Goal: Transaction & Acquisition: Purchase product/service

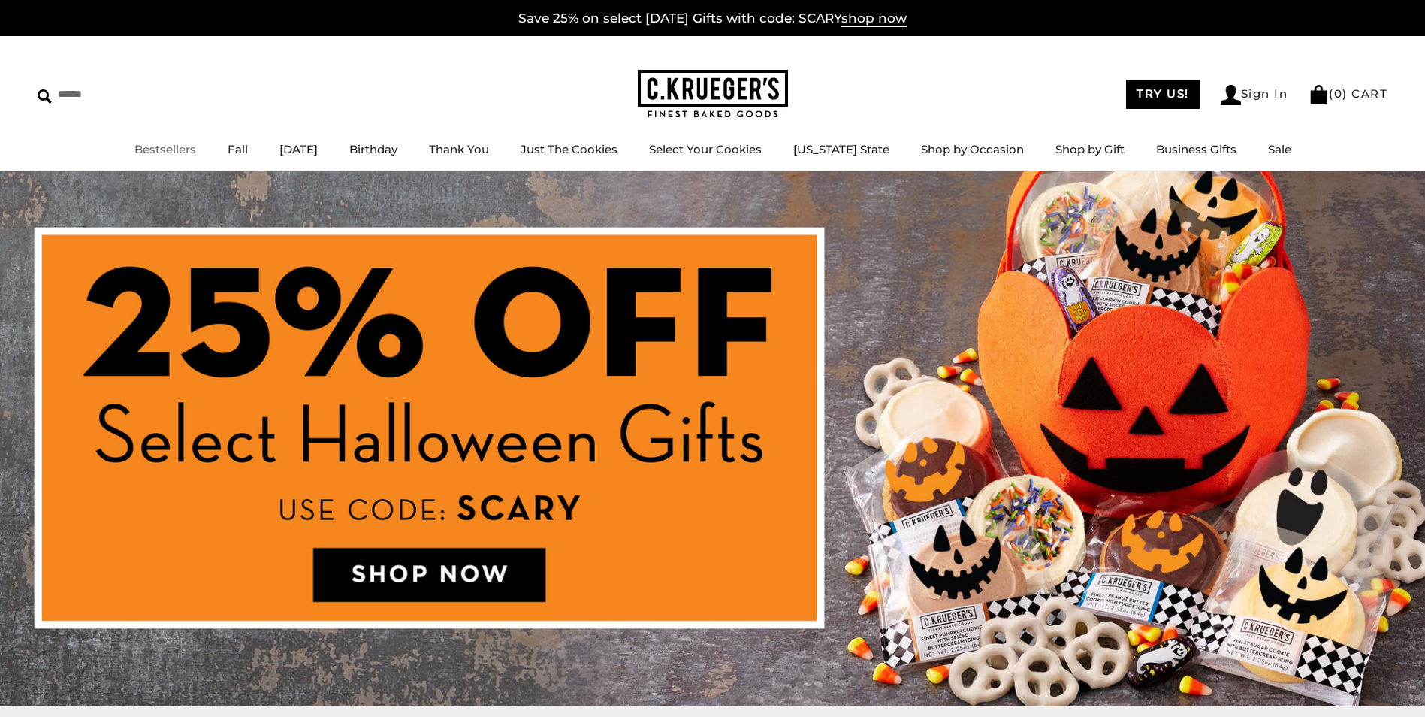
click at [181, 149] on link "Bestsellers" at bounding box center [165, 149] width 62 height 14
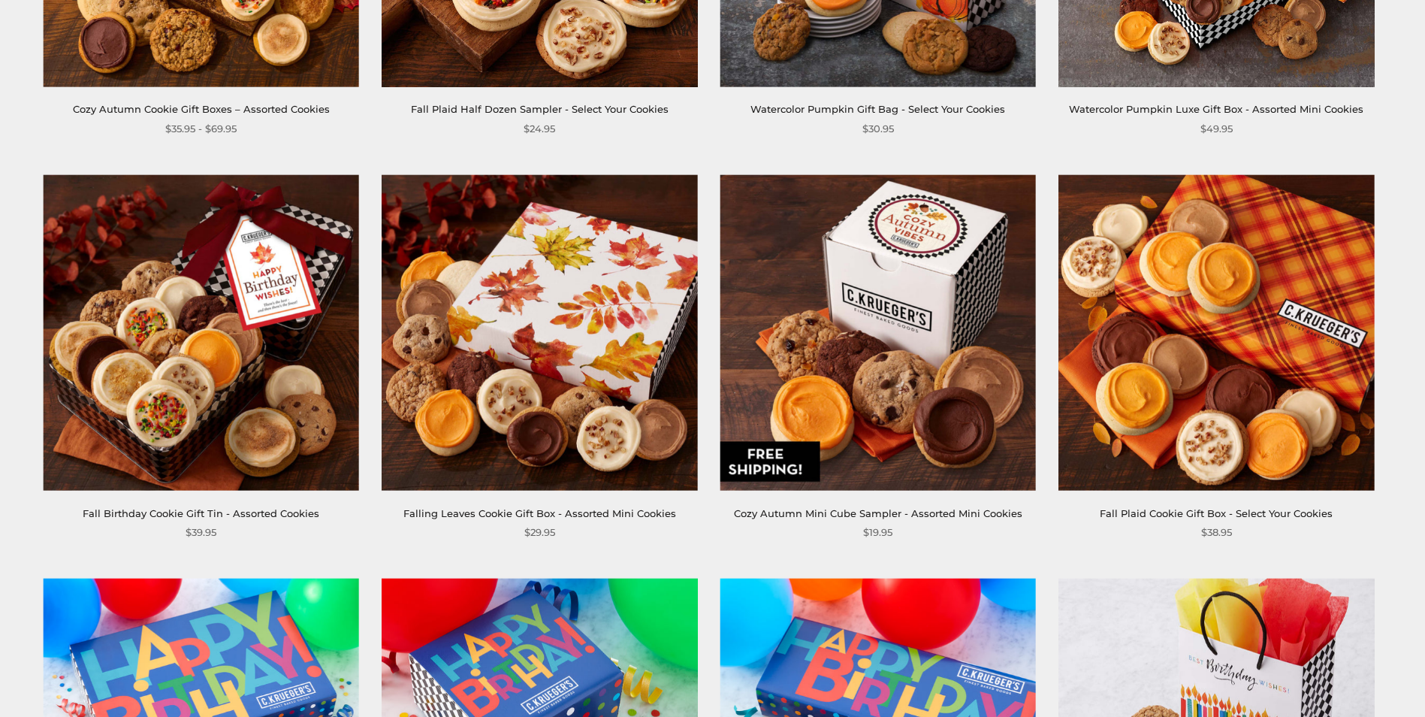
scroll to position [1728, 0]
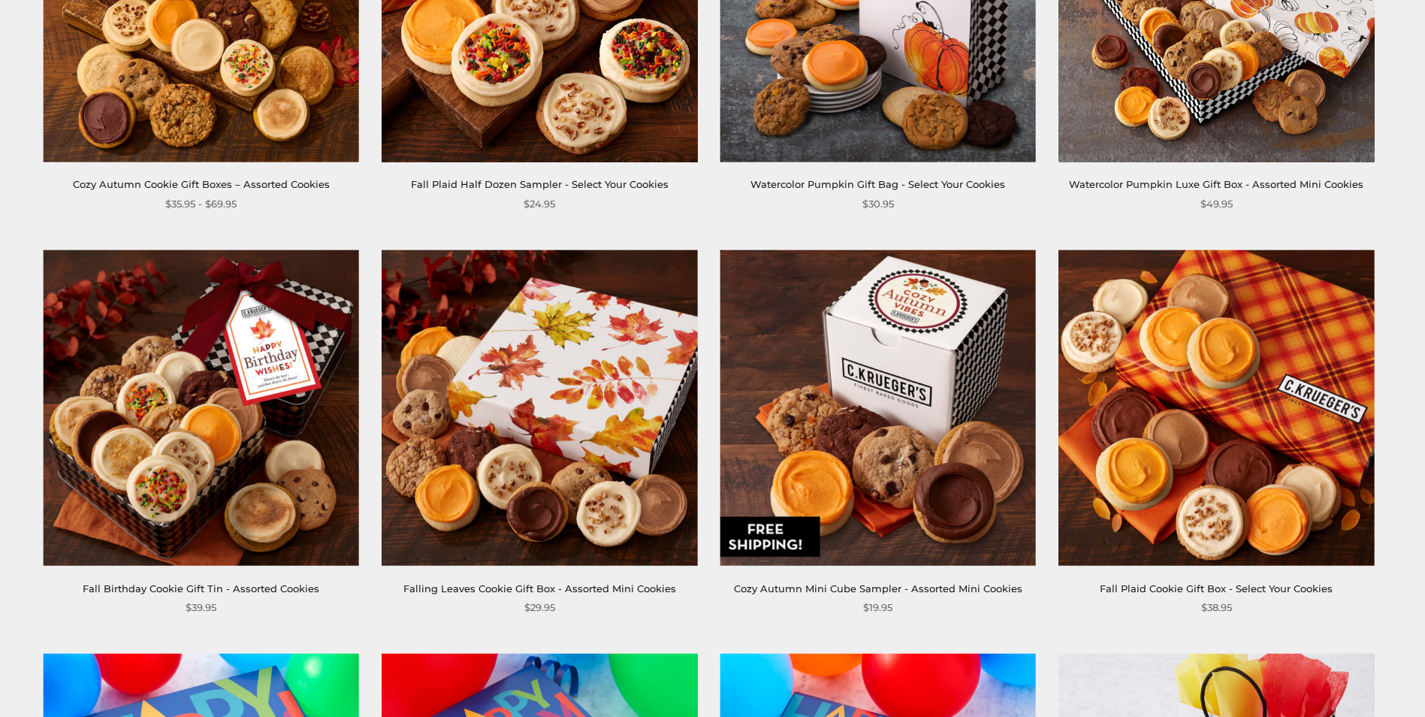
click at [843, 451] on img at bounding box center [878, 407] width 316 height 316
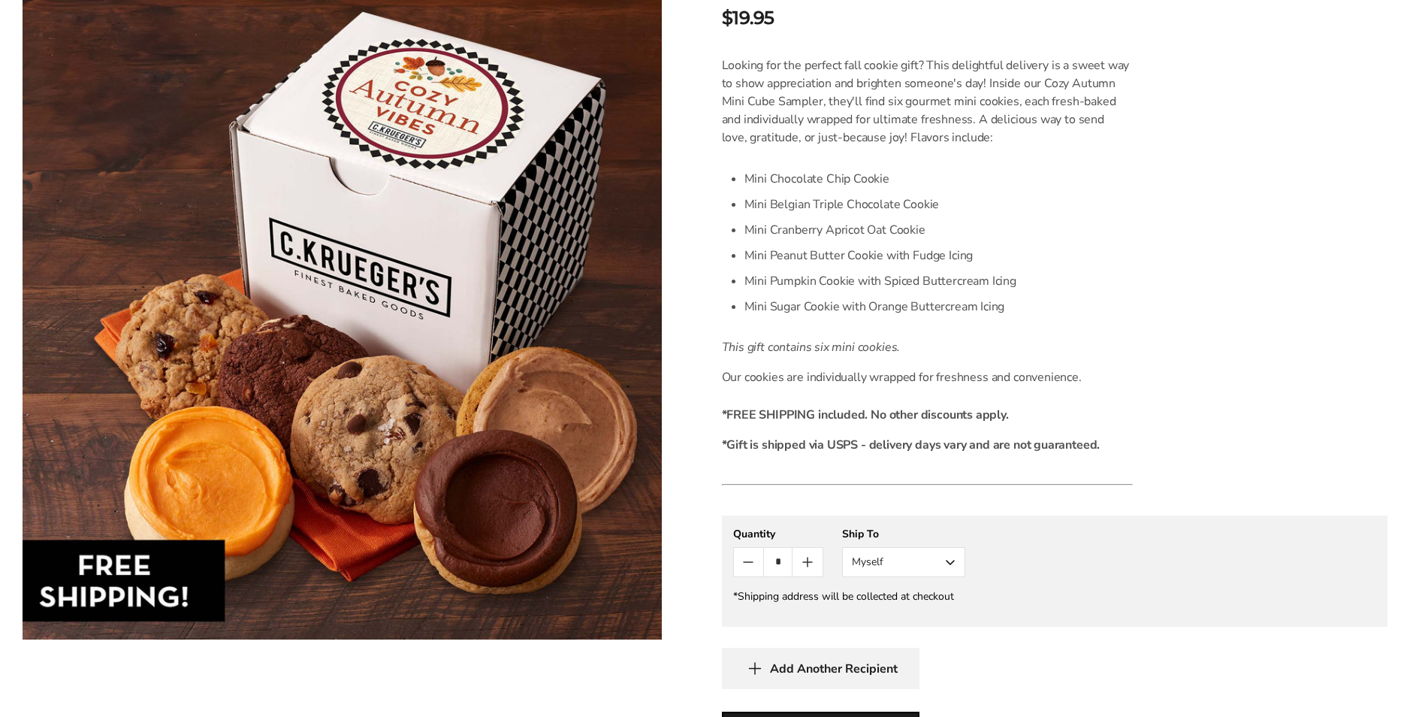
scroll to position [376, 0]
